Goal: Download file/media

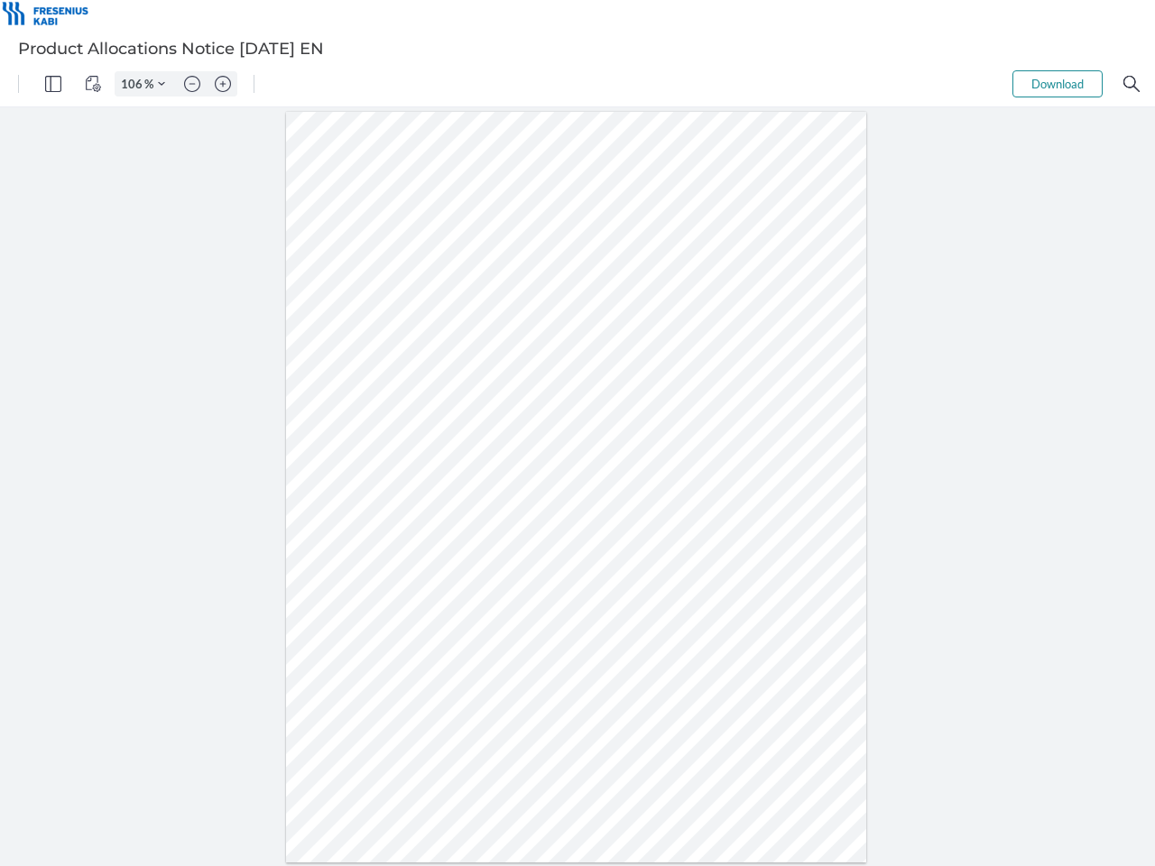
click at [53, 84] on img "Panel" at bounding box center [53, 84] width 16 height 16
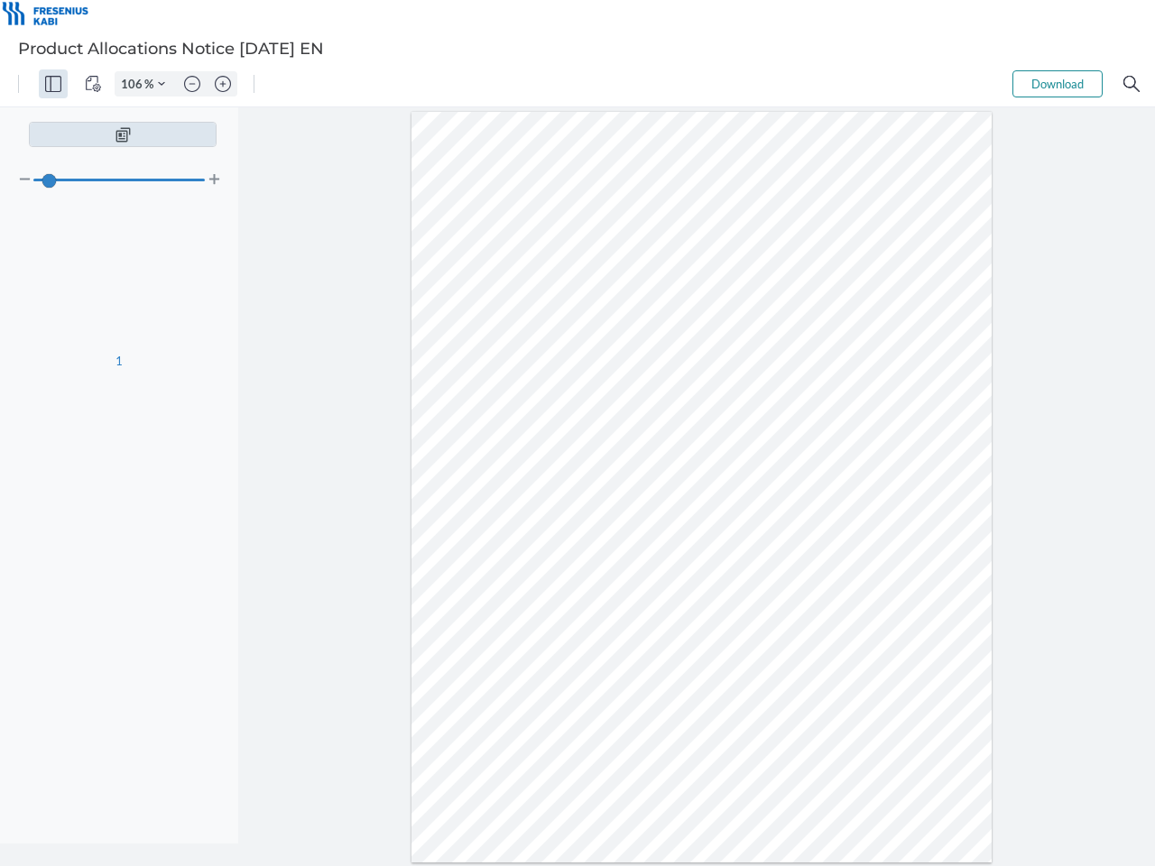
click at [93, 84] on img "View Controls" at bounding box center [93, 84] width 16 height 16
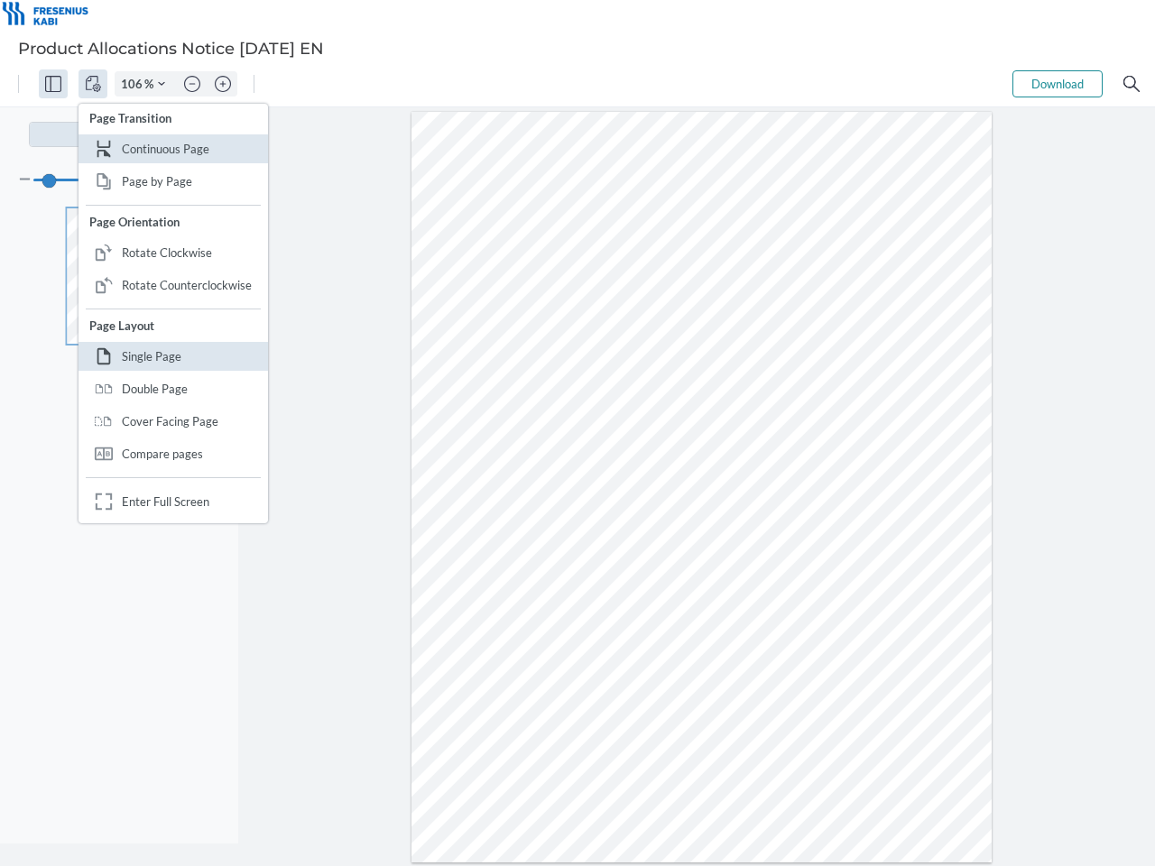
click at [134, 84] on input "106" at bounding box center [130, 84] width 29 height 16
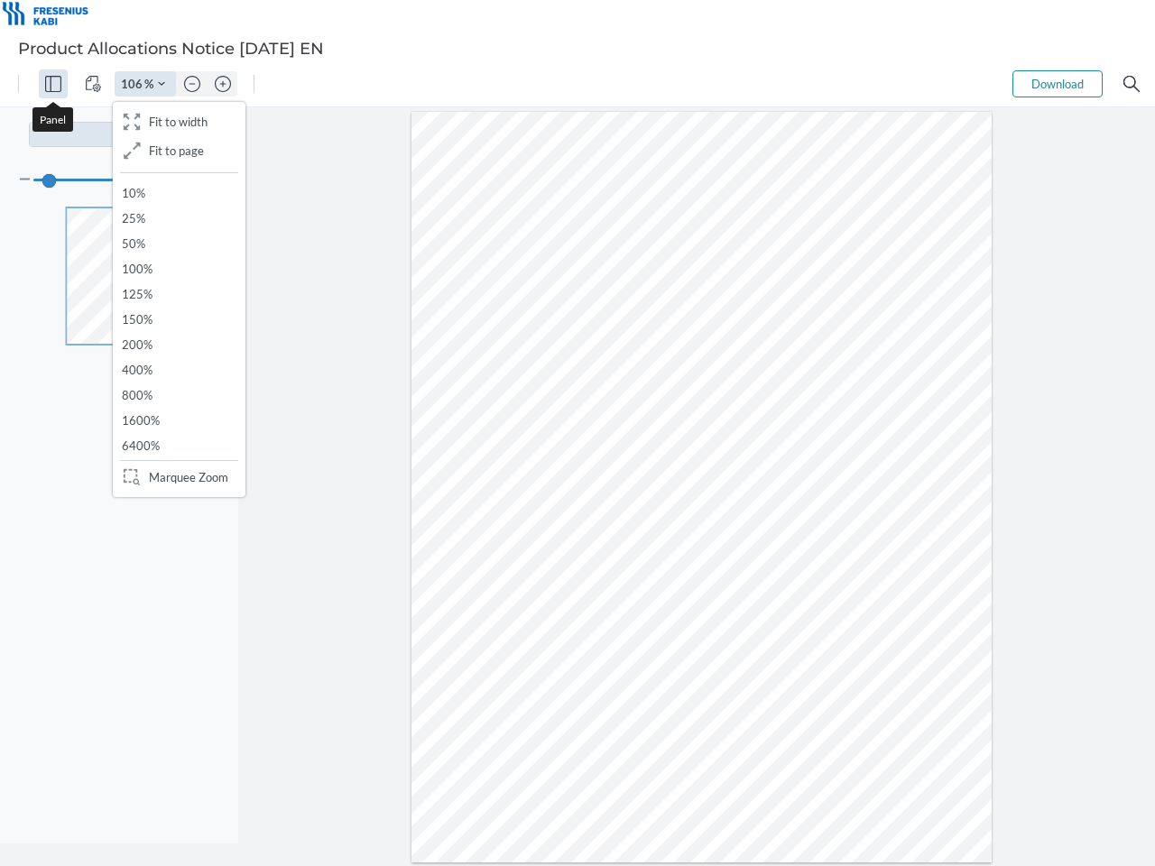
click at [162, 84] on img "Zoom Controls" at bounding box center [161, 83] width 7 height 7
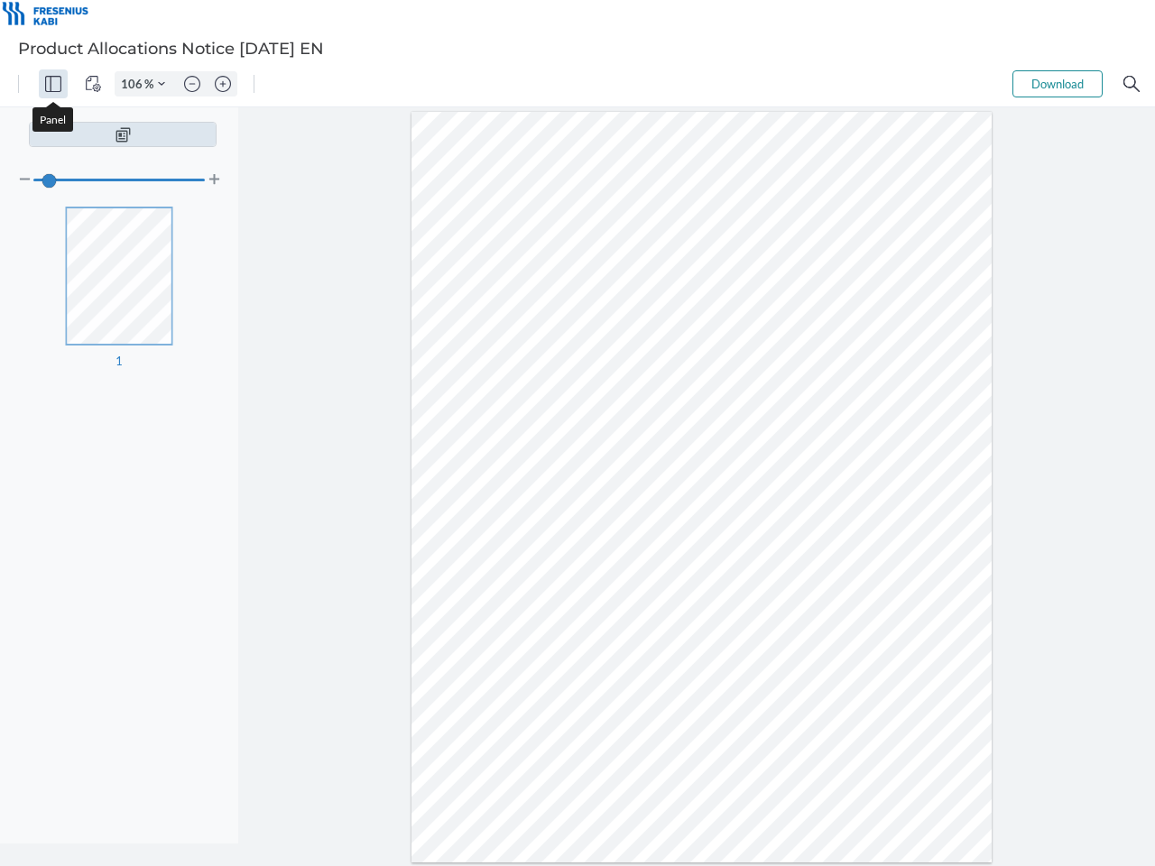
click at [192, 84] on img "Zoom out" at bounding box center [192, 84] width 16 height 16
click at [223, 84] on img "Zoom in" at bounding box center [223, 84] width 16 height 16
type input "106"
click at [1058, 84] on button "Download" at bounding box center [1058, 83] width 90 height 27
